Goal: Understand process/instructions: Learn about a topic

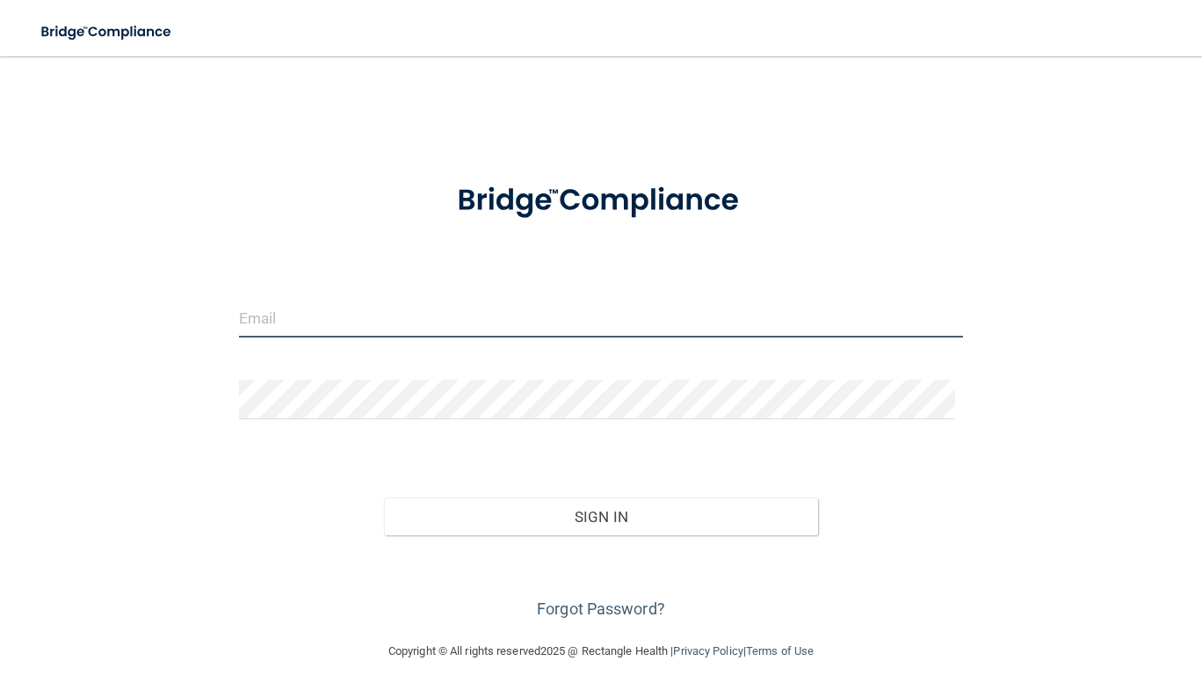
click at [343, 314] on input "email" at bounding box center [601, 318] width 724 height 40
type input "[EMAIL_ADDRESS][PERSON_NAME][DOMAIN_NAME]"
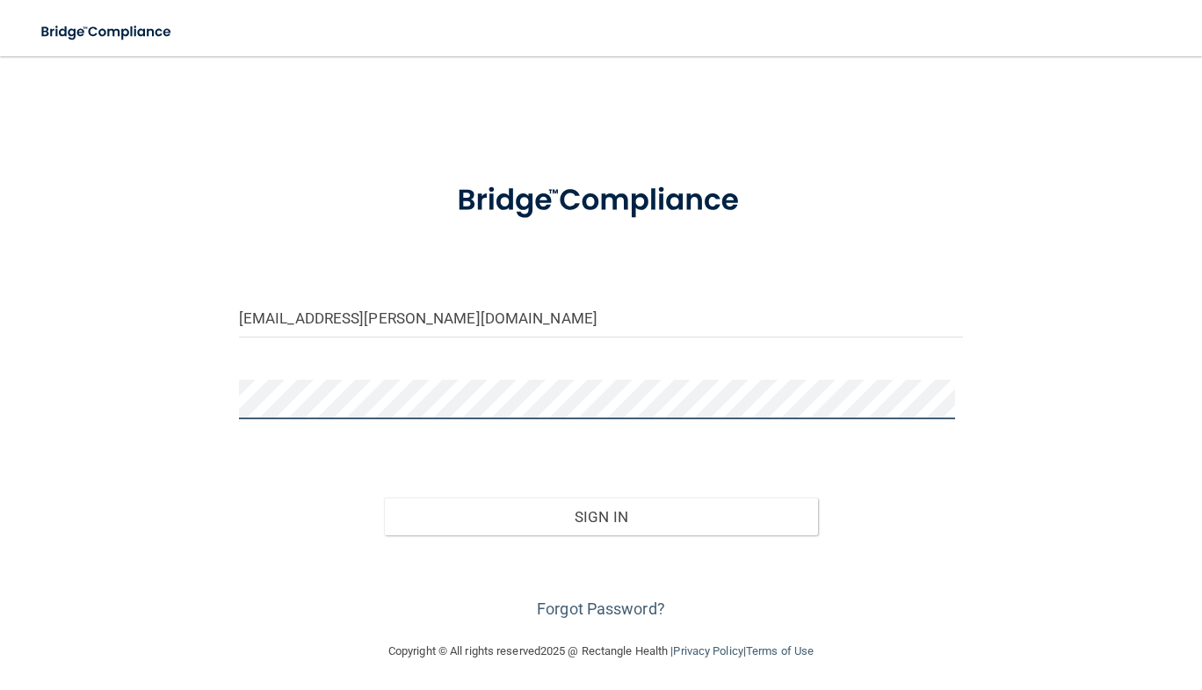
click at [384, 498] on button "Sign In" at bounding box center [601, 517] width 435 height 39
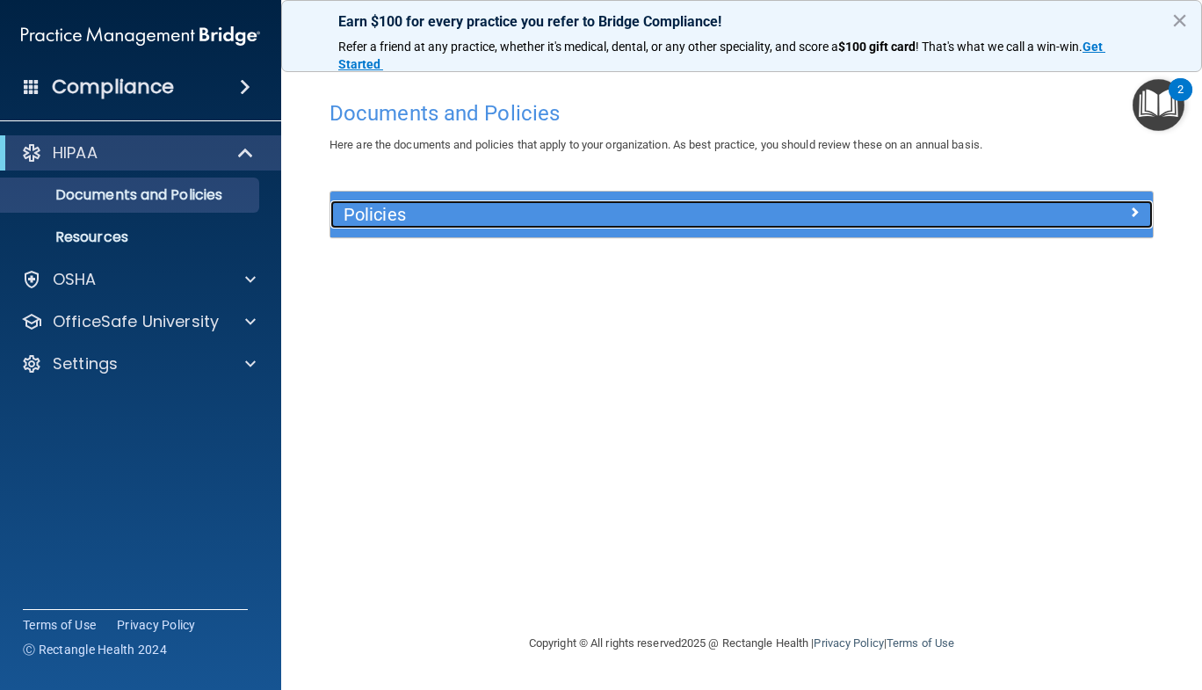
click at [689, 220] on h5 "Policies" at bounding box center [639, 214] width 591 height 19
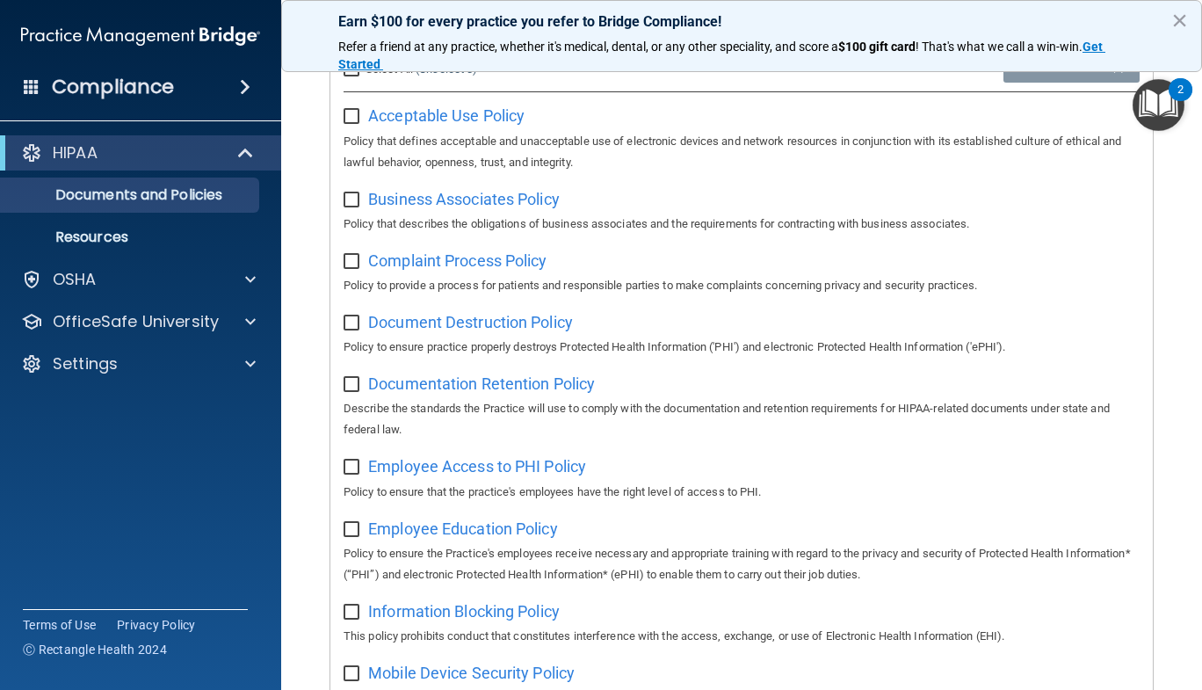
scroll to position [202, 0]
click at [402, 117] on span "Acceptable Use Policy" at bounding box center [446, 114] width 156 height 18
click at [346, 109] on input "checkbox" at bounding box center [354, 115] width 20 height 14
checkbox input "true"
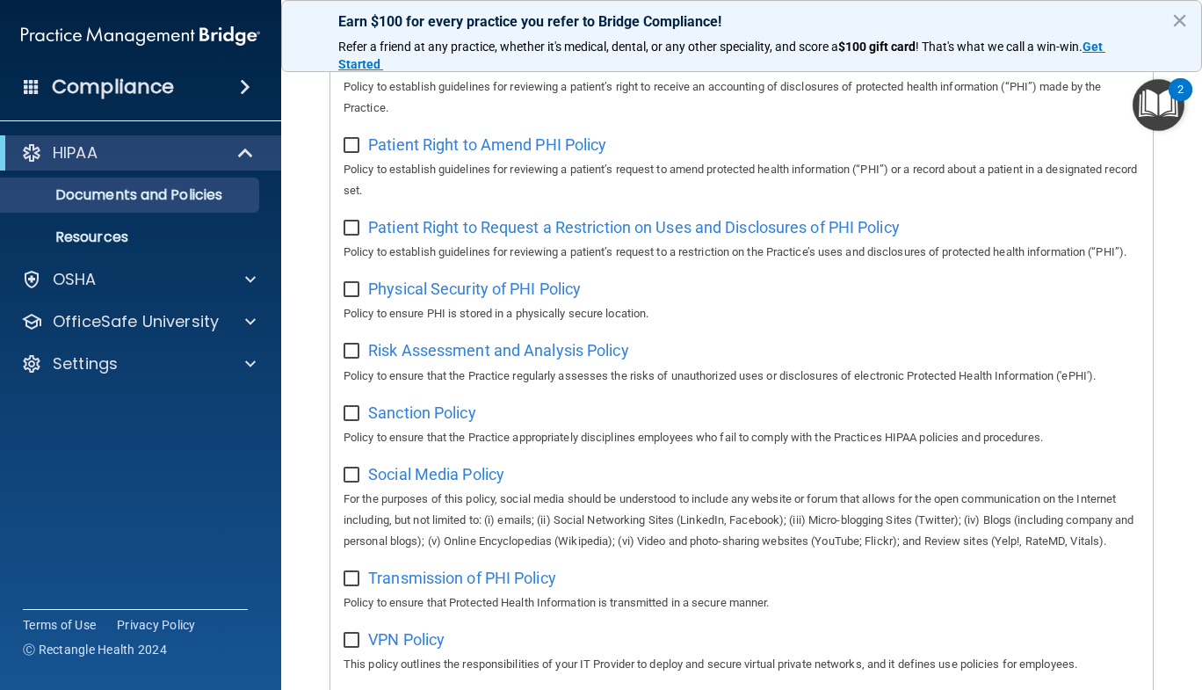
scroll to position [1232, 0]
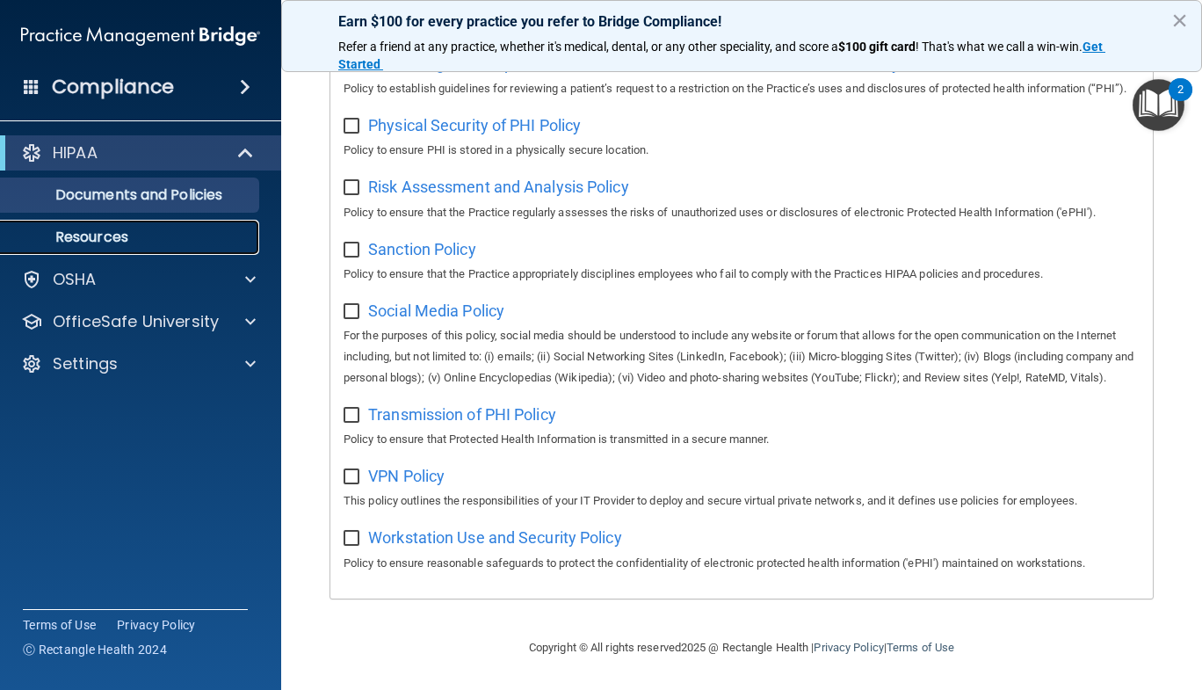
click at [192, 247] on link "Resources" at bounding box center [120, 237] width 277 height 35
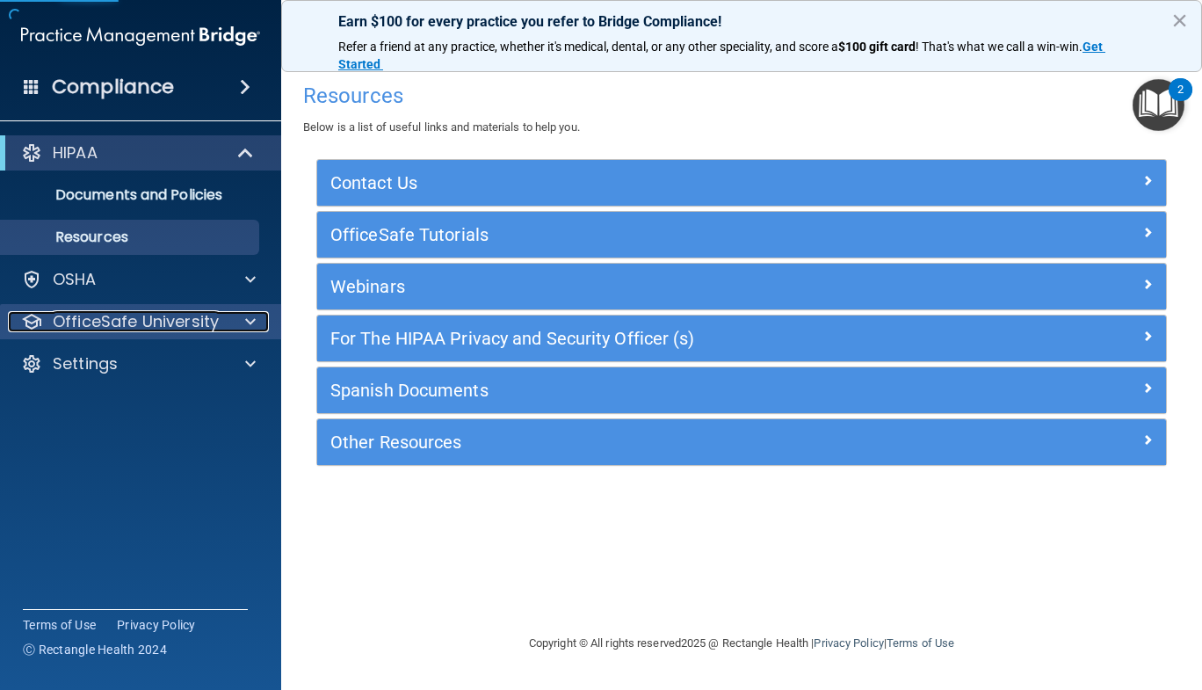
click at [233, 313] on div at bounding box center [248, 321] width 44 height 21
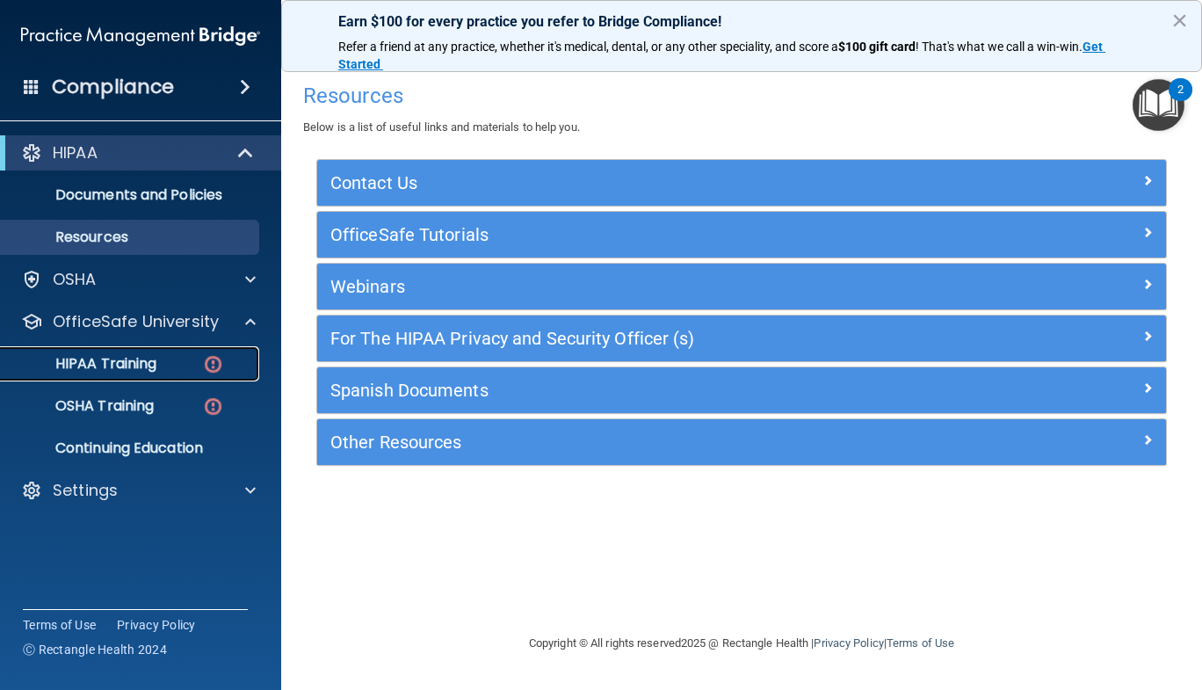
click at [147, 367] on p "HIPAA Training" at bounding box center [83, 364] width 145 height 18
